Goal: Transaction & Acquisition: Purchase product/service

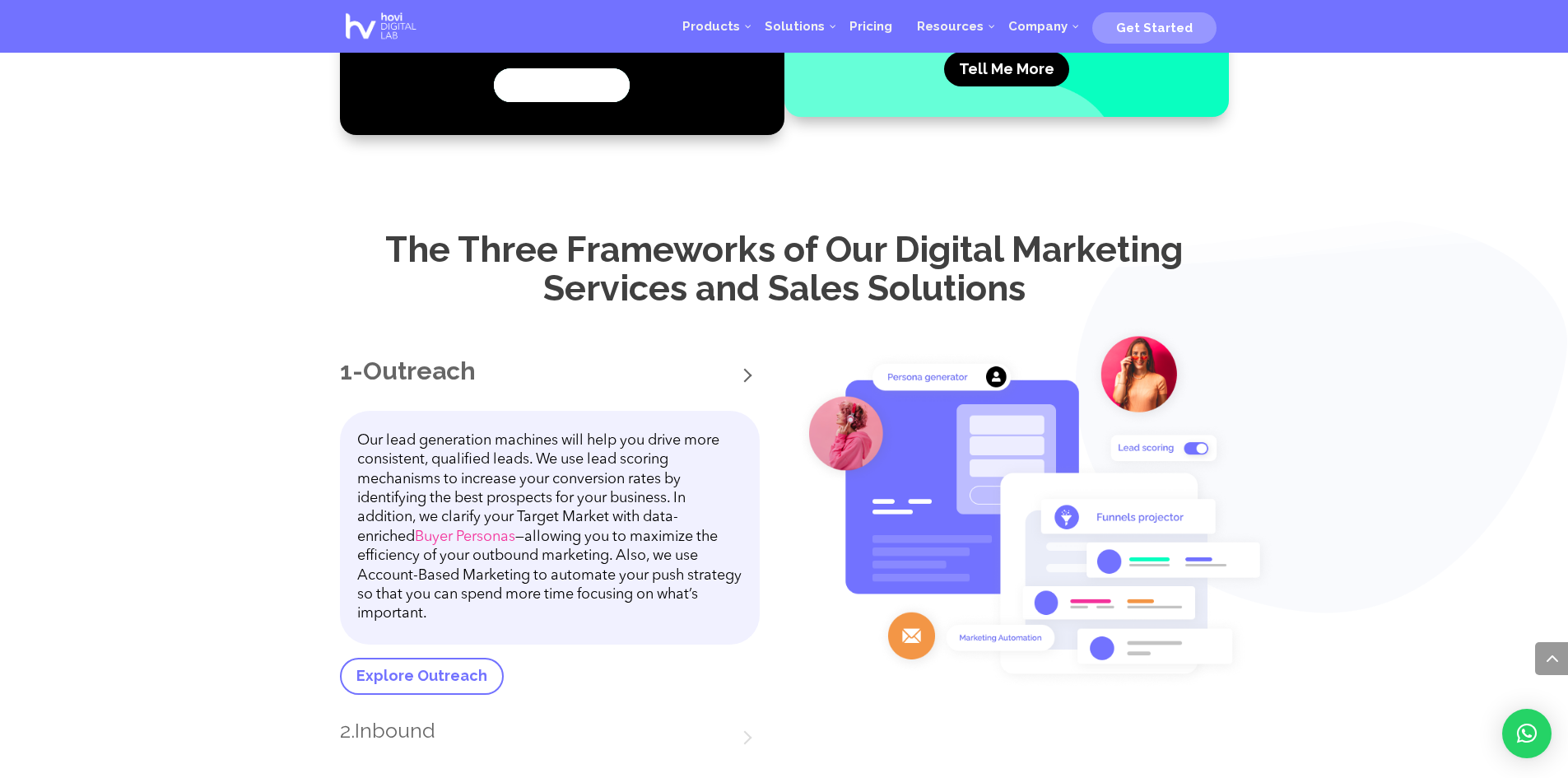
scroll to position [1907, 0]
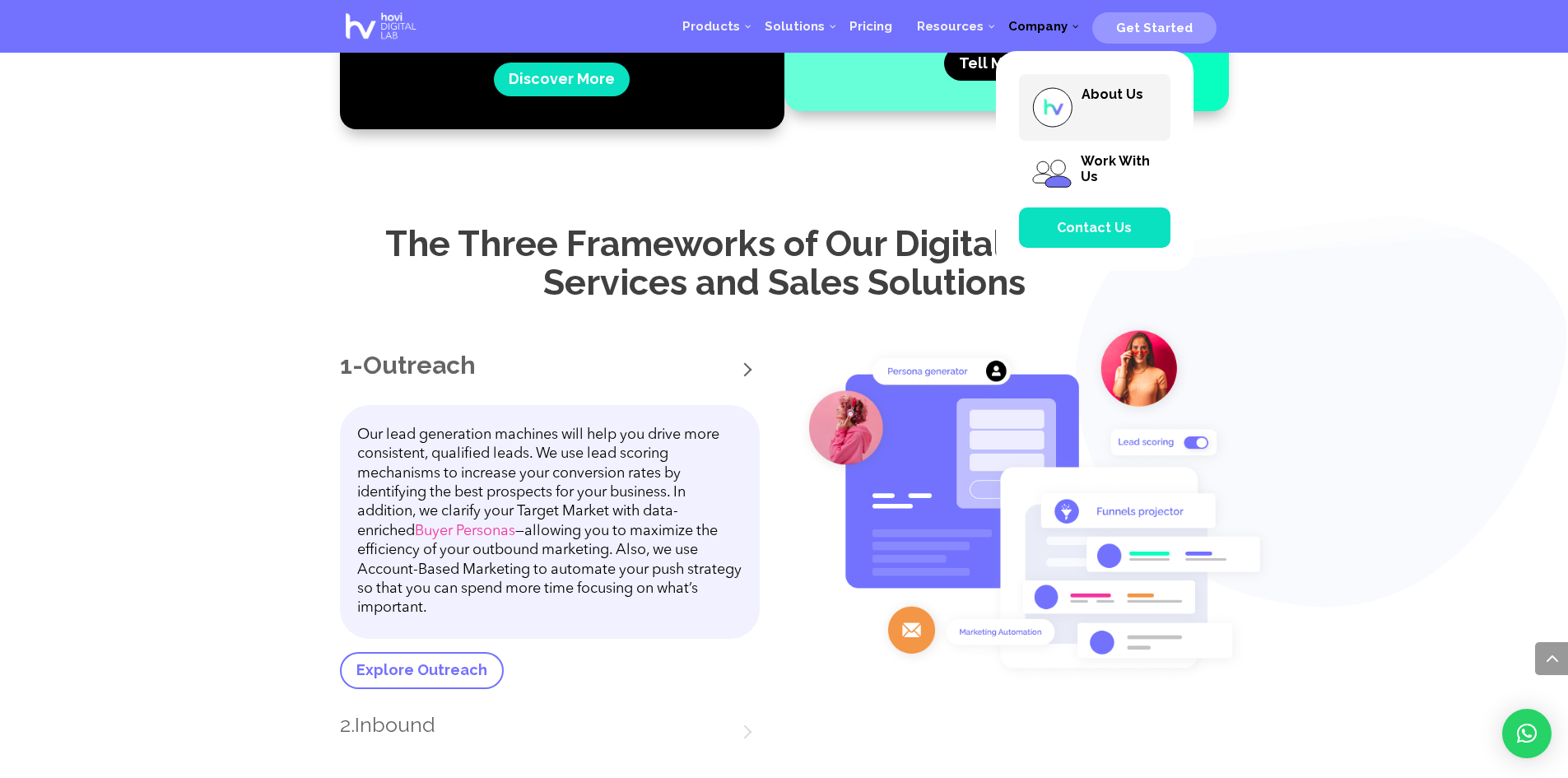
click at [1083, 93] on span "About Us" at bounding box center [1095, 107] width 152 height 67
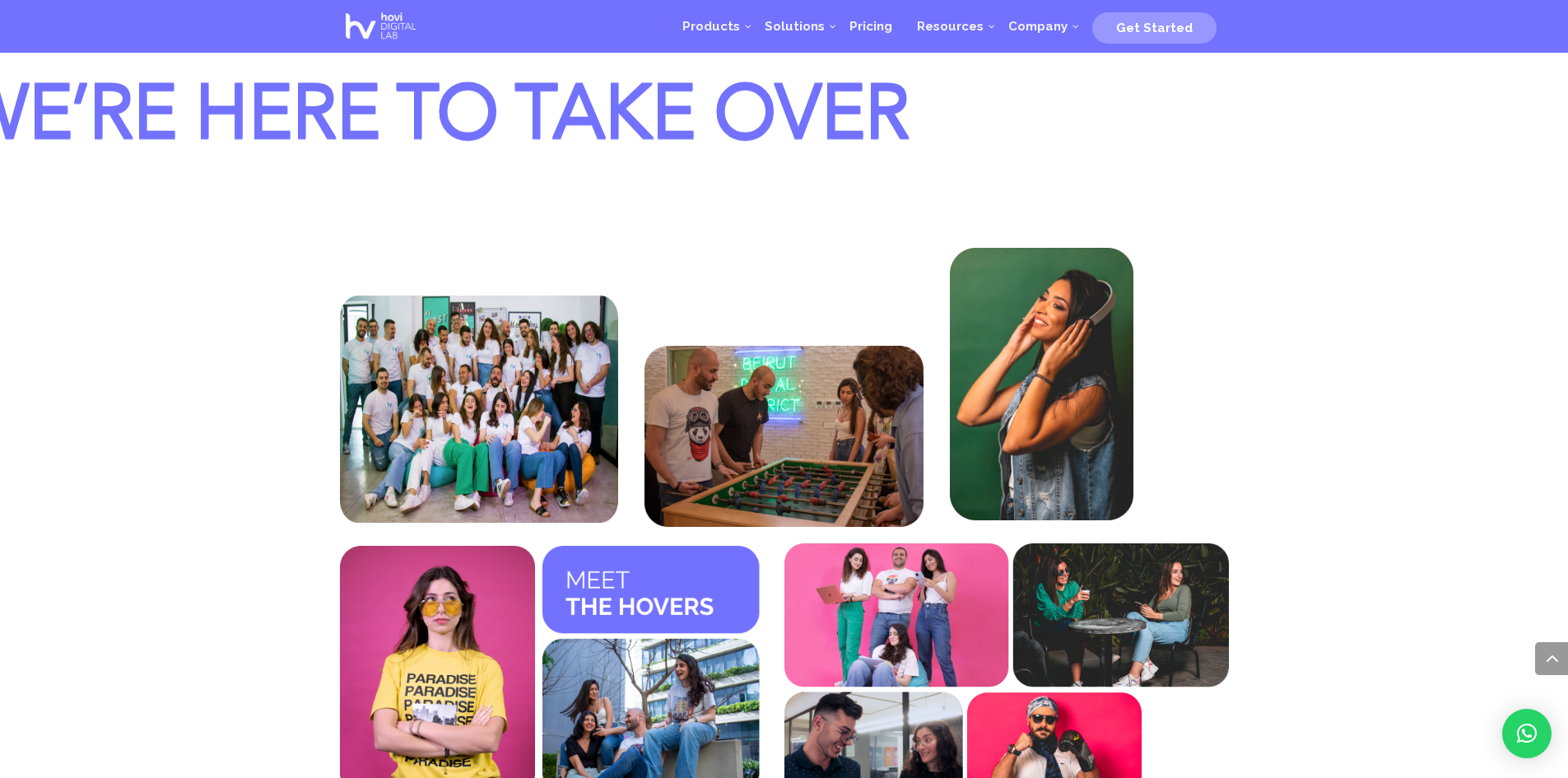
scroll to position [6193, 0]
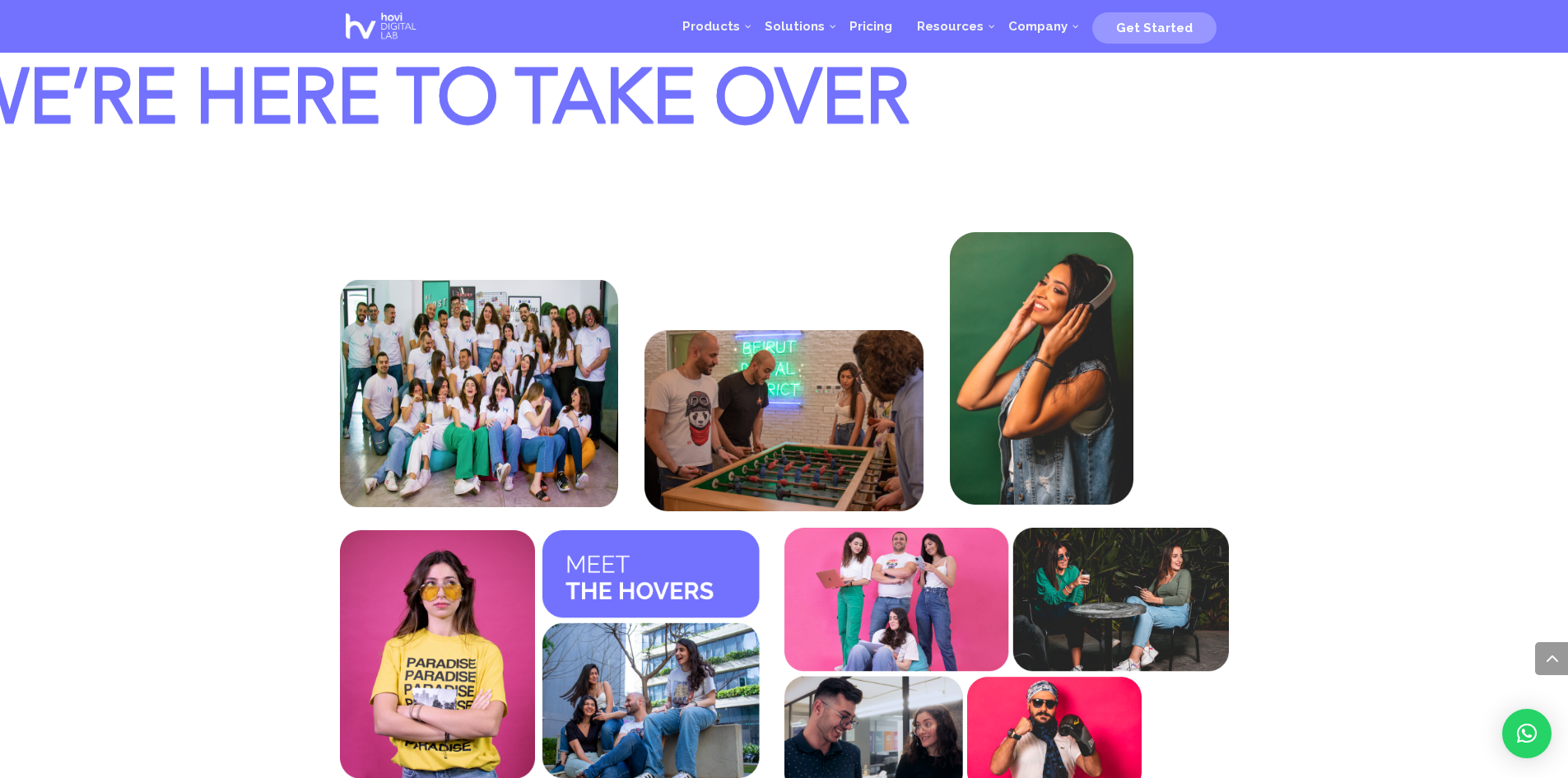
click at [519, 414] on img at bounding box center [479, 394] width 278 height 227
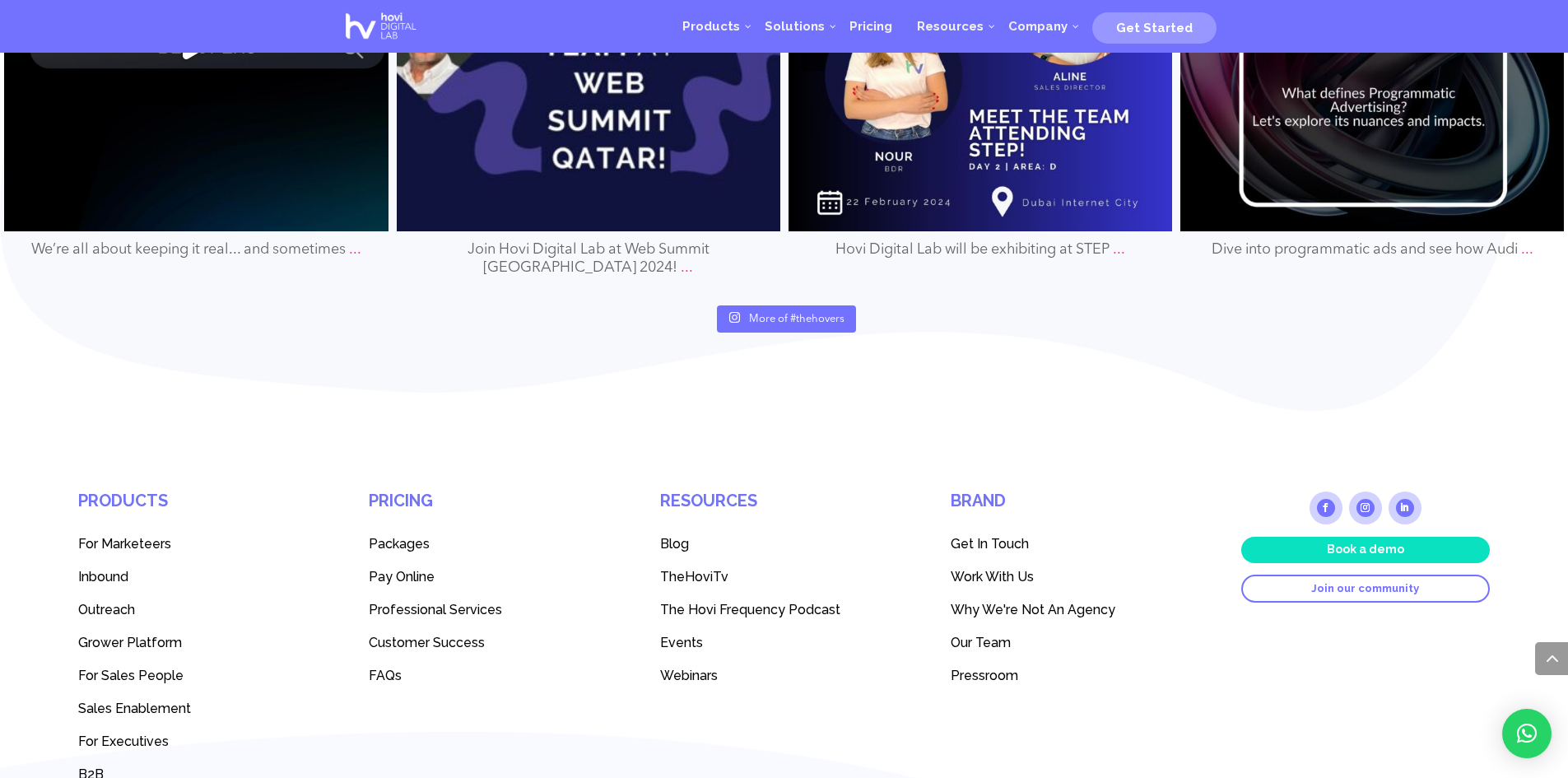
scroll to position [7756, 0]
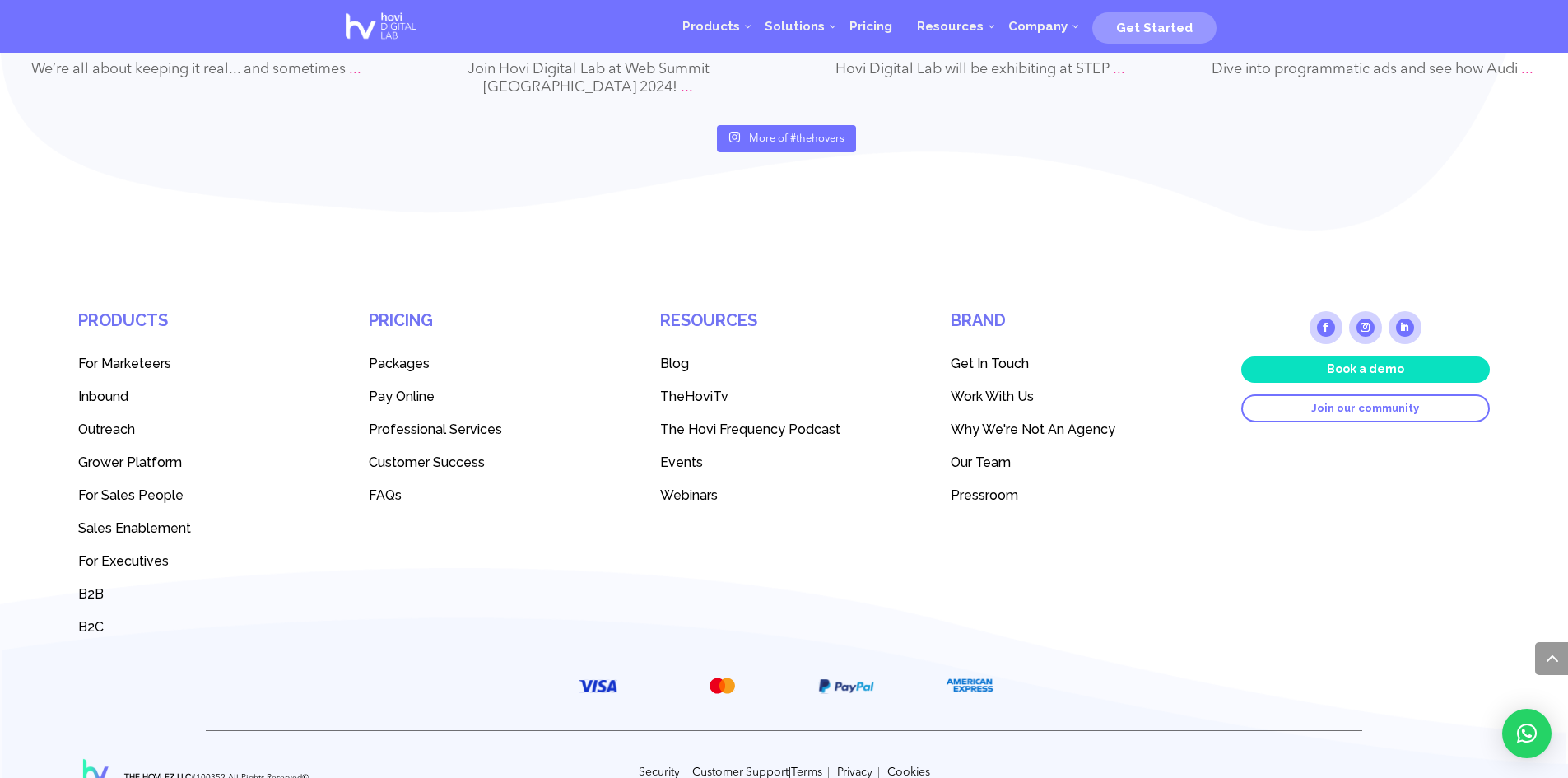
click at [580, 488] on span "FAQs" at bounding box center [493, 495] width 248 height 15
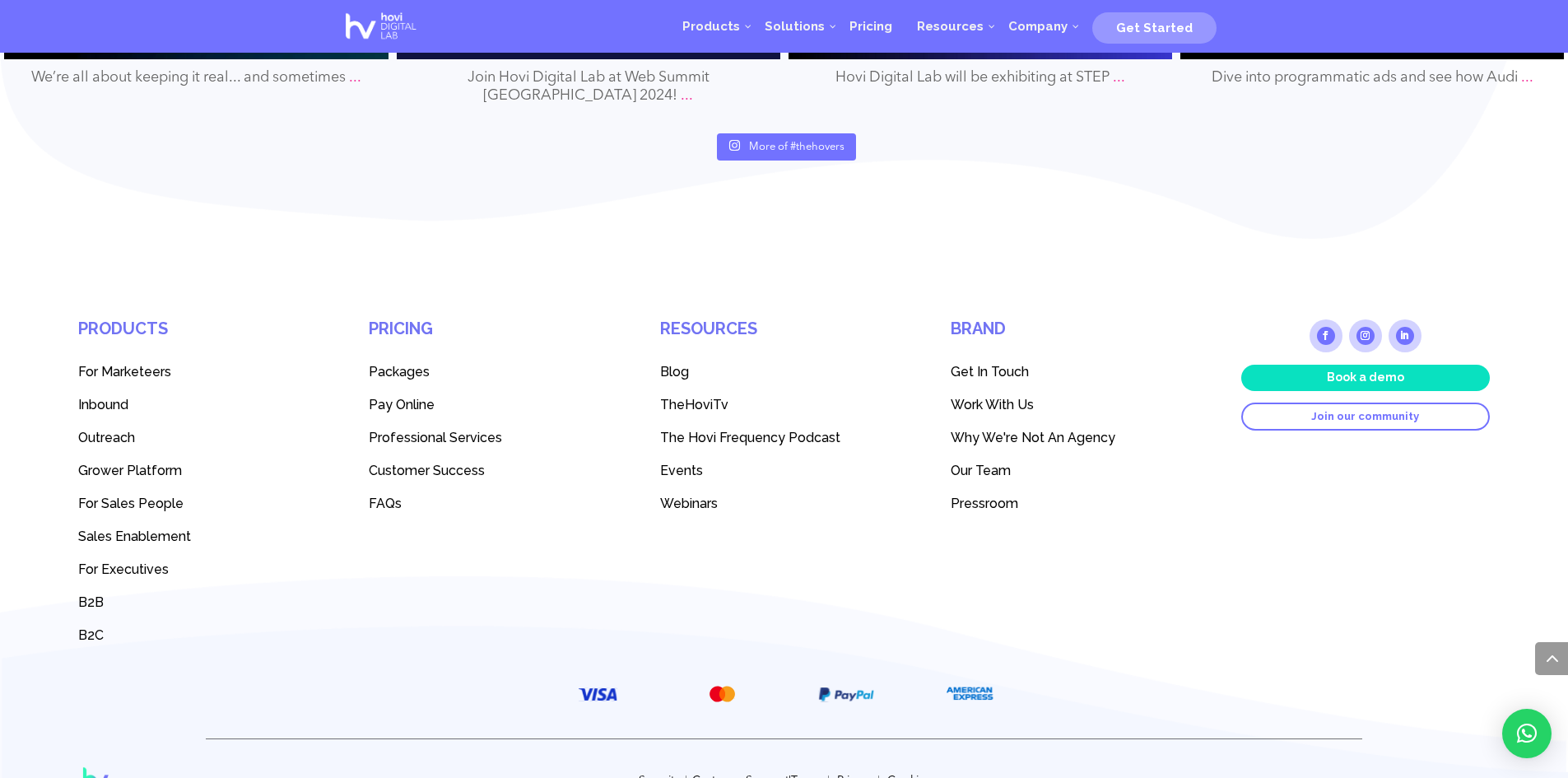
click at [403, 364] on span "Packages" at bounding box center [399, 372] width 61 height 15
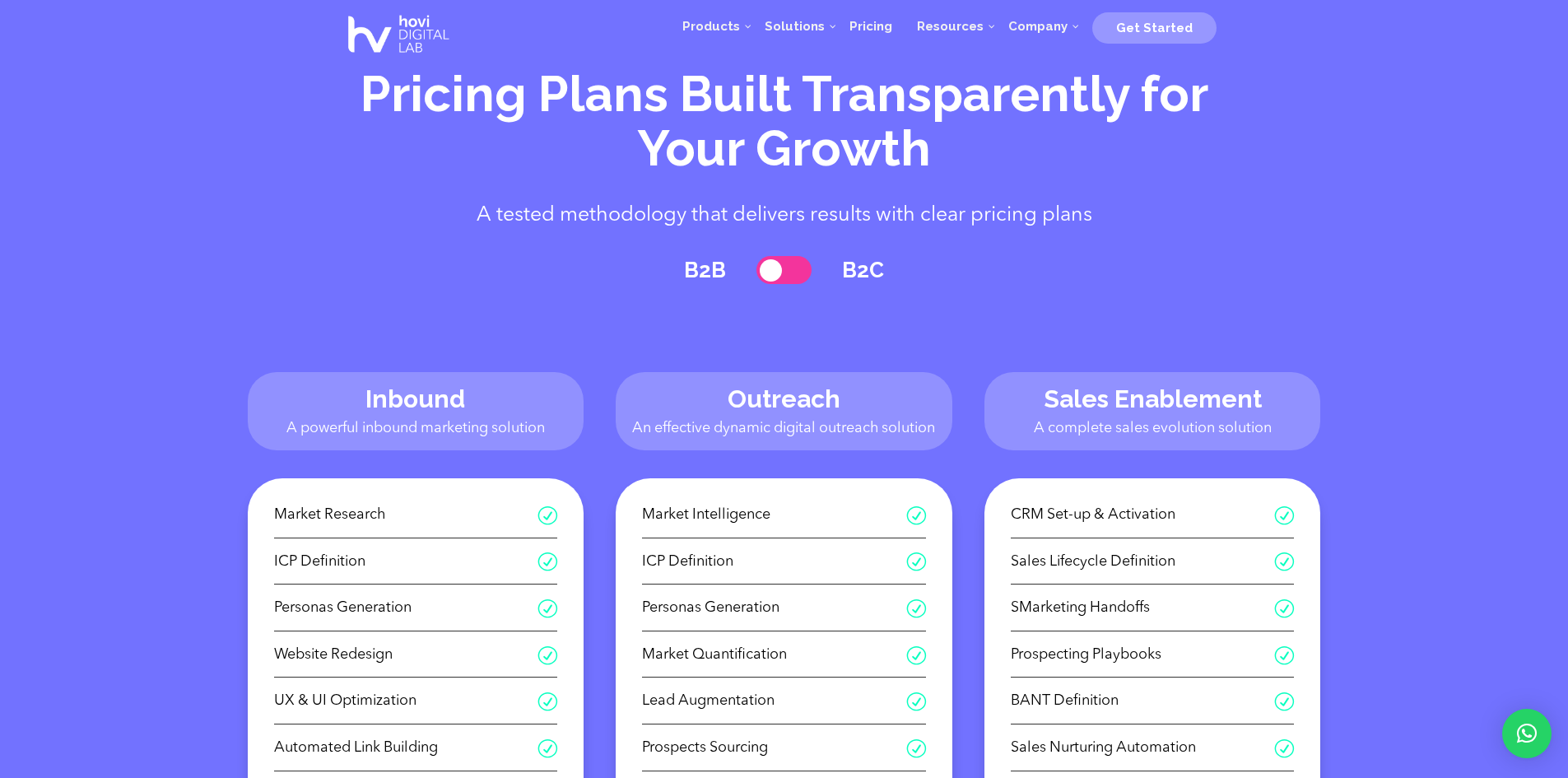
drag, startPoint x: 239, startPoint y: 266, endPoint x: 364, endPoint y: 42, distance: 256.5
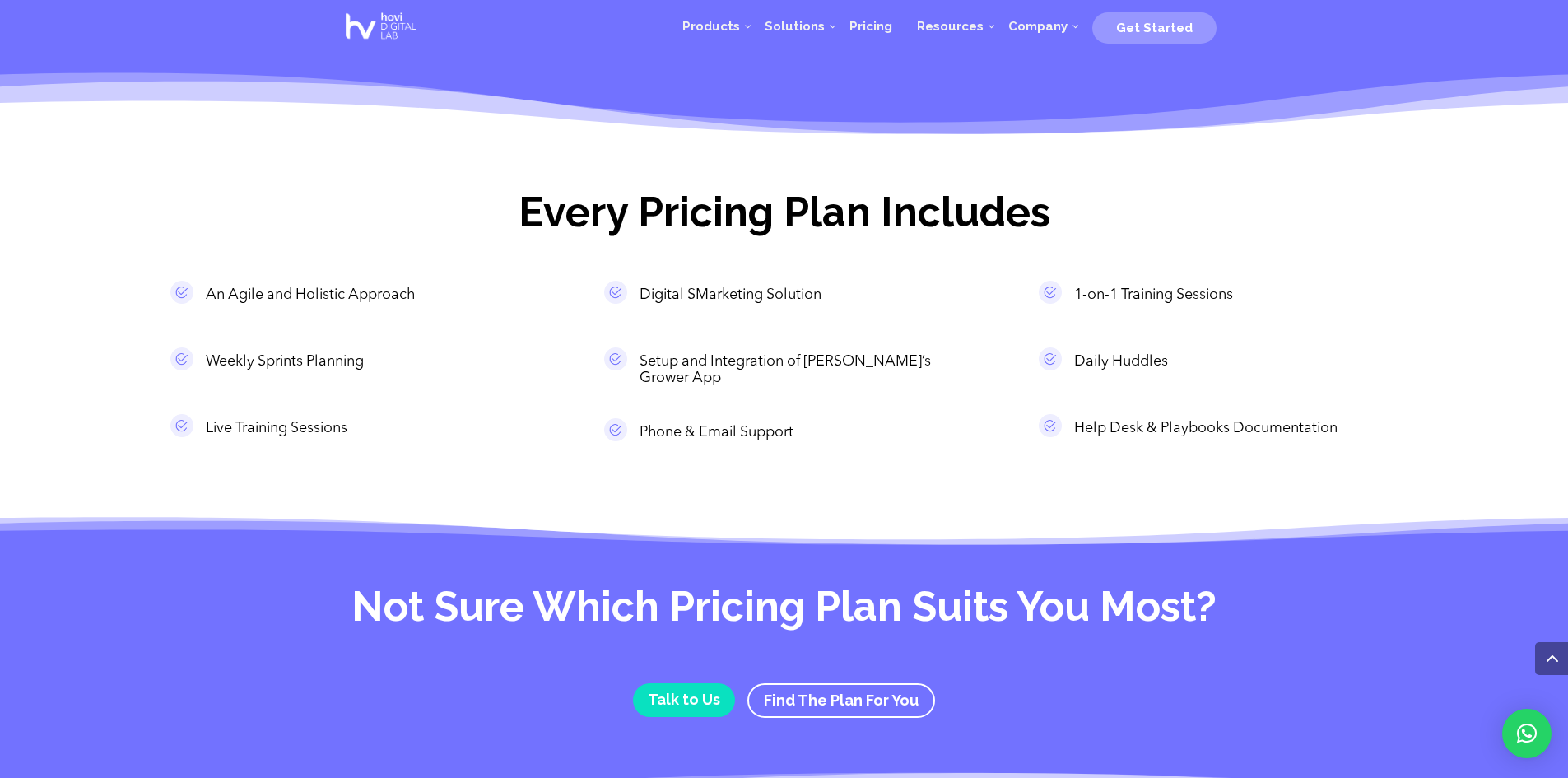
scroll to position [1318, 0]
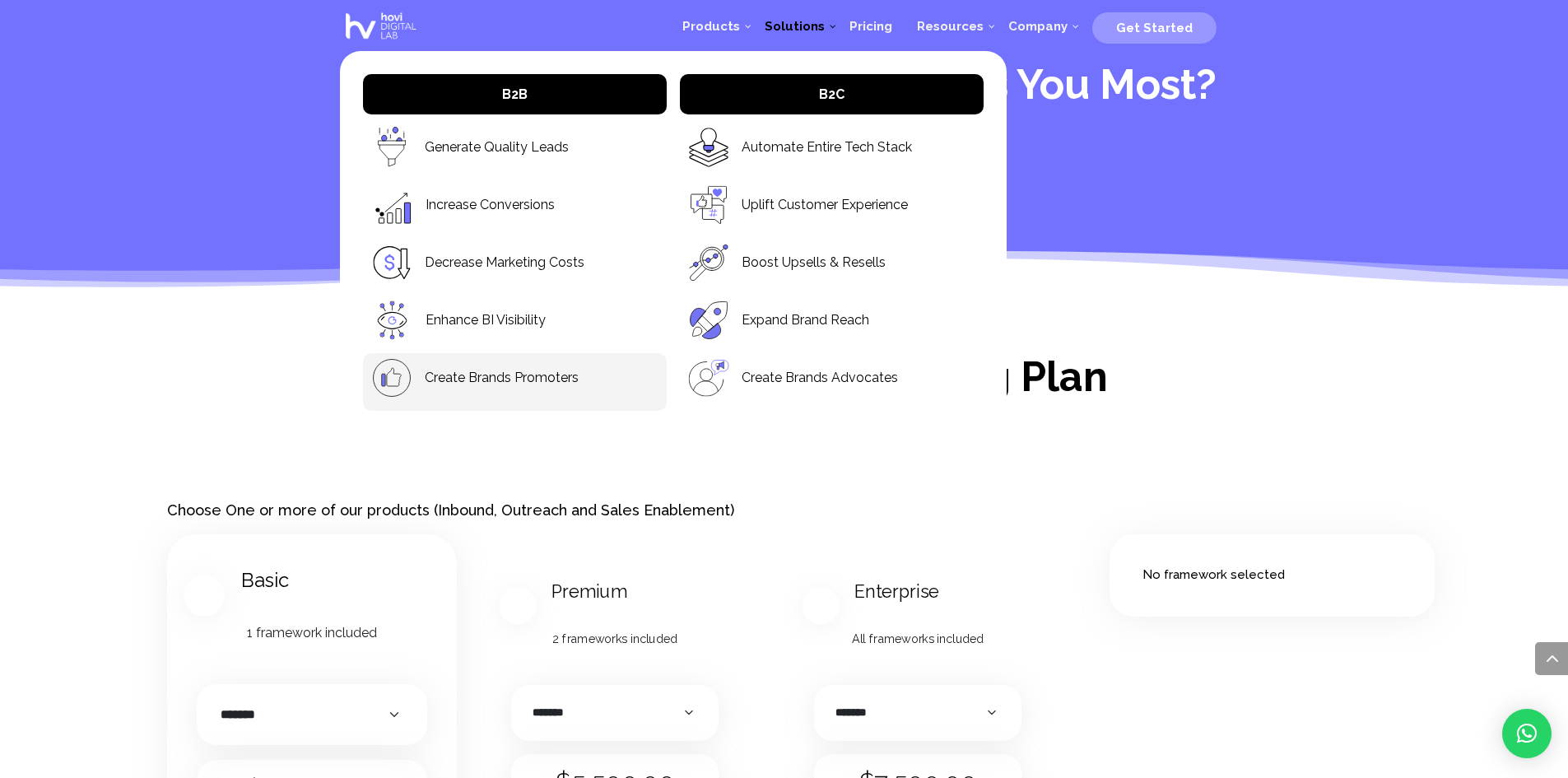
scroll to position [1977, 0]
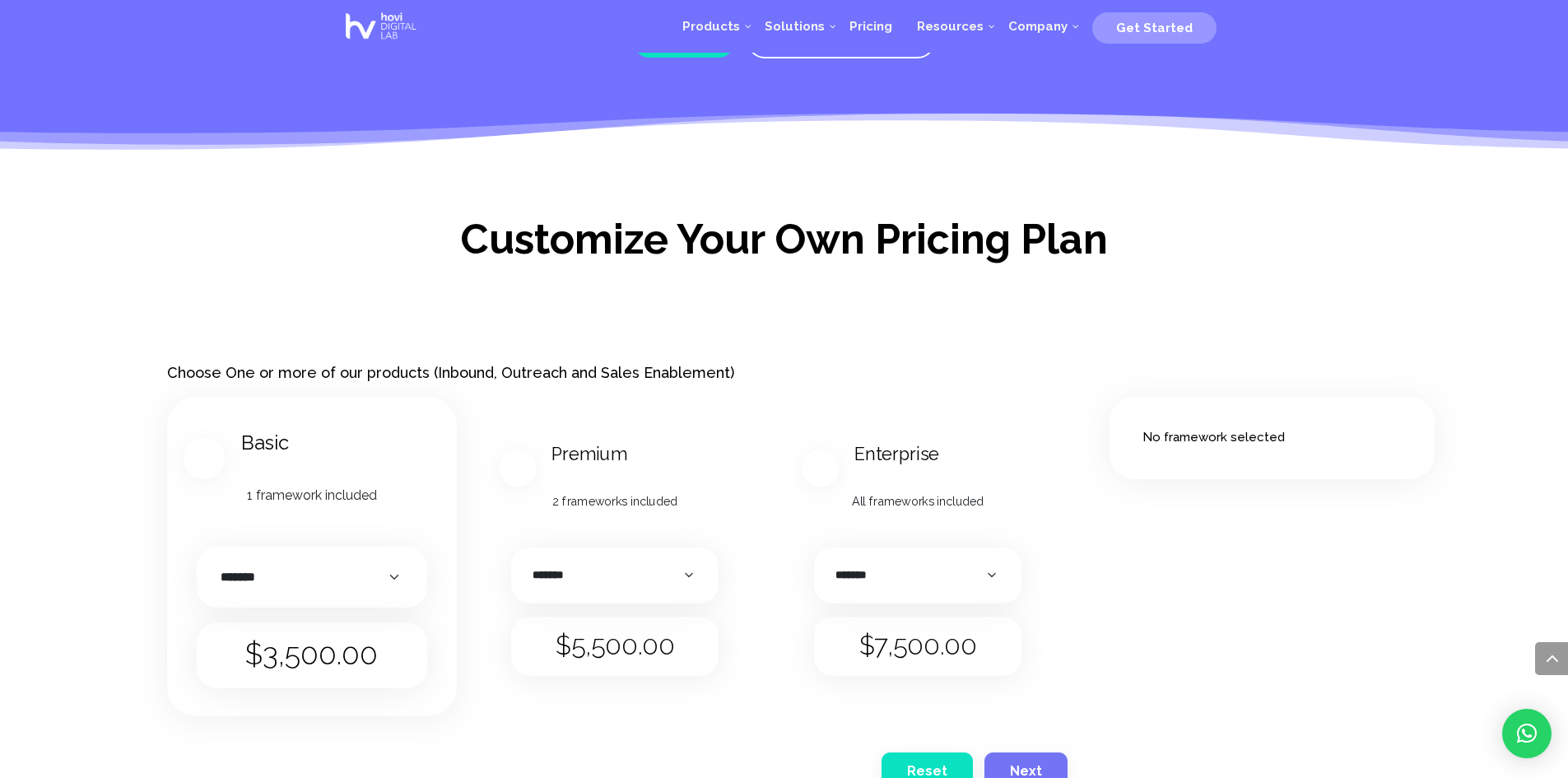
click at [115, 370] on div "Next Reset Next Choose One or more of our products (Inbound, Outreach and Sales…" at bounding box center [784, 579] width 1568 height 563
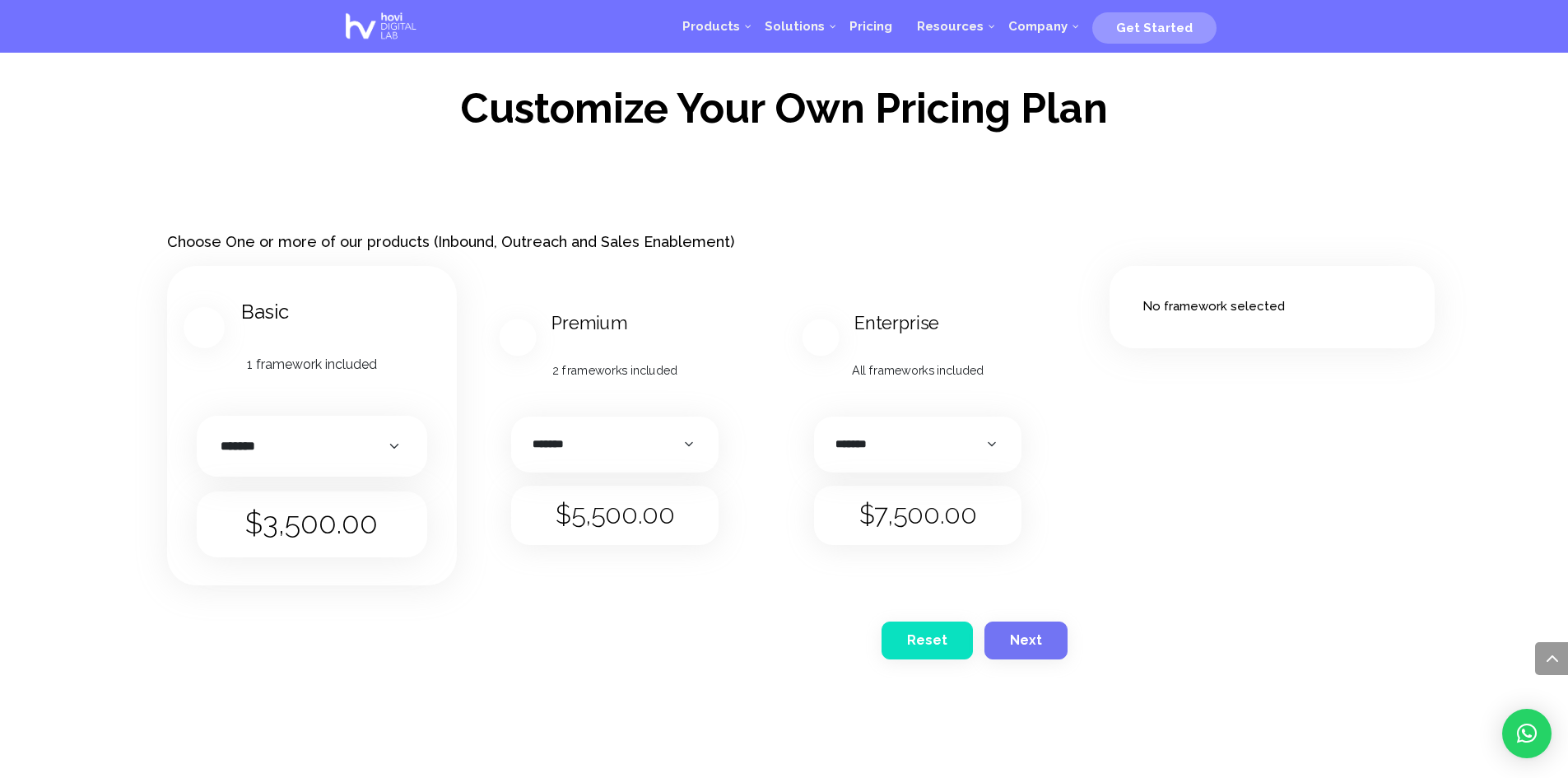
scroll to position [2108, 0]
click at [343, 433] on select "******* ********* ******" at bounding box center [311, 446] width 198 height 29
drag, startPoint x: 343, startPoint y: 433, endPoint x: 248, endPoint y: 451, distance: 96.7
click at [343, 433] on select "******* ********* ******" at bounding box center [311, 446] width 198 height 29
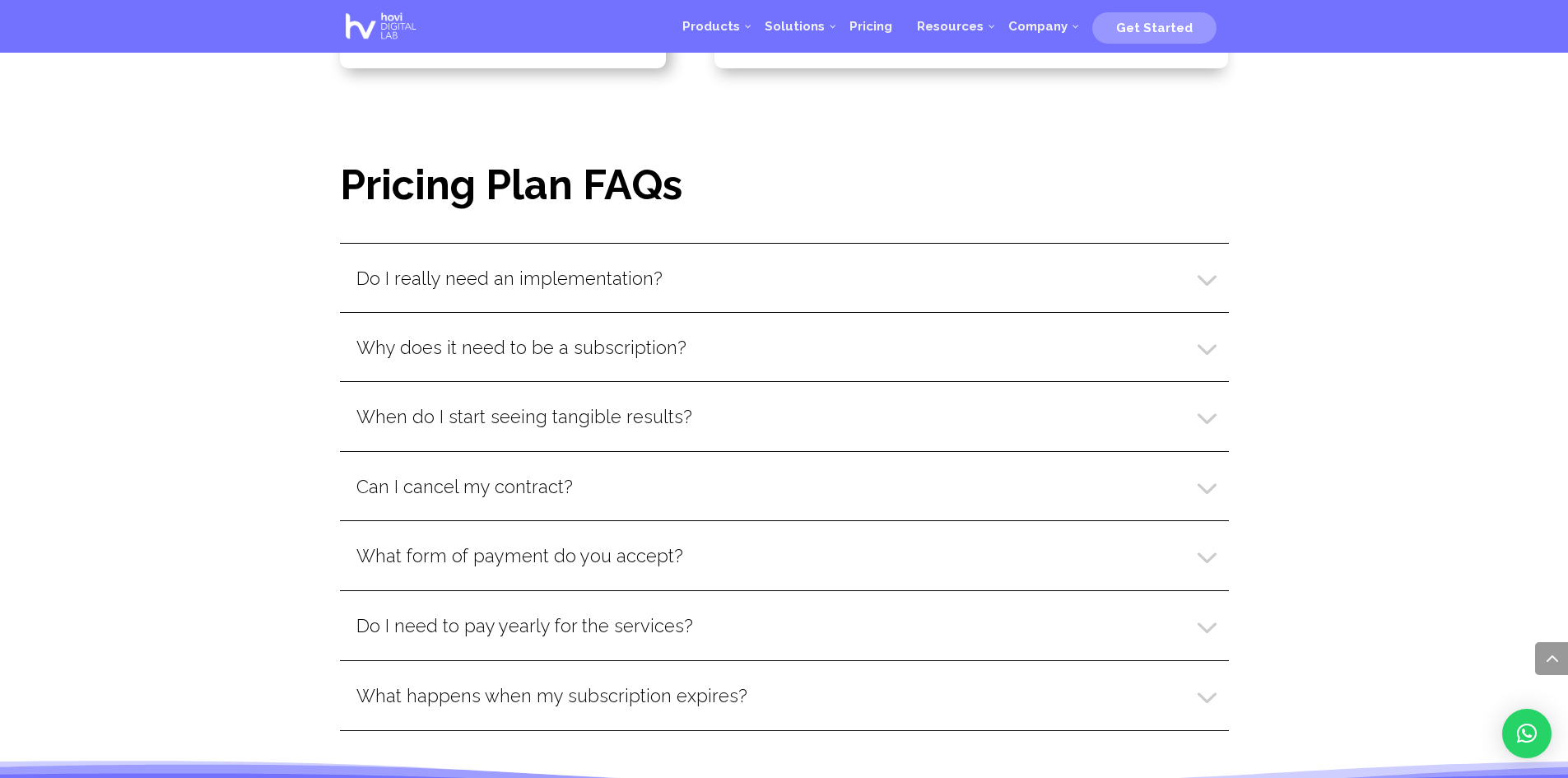
scroll to position [3688, 0]
